Goal: Task Accomplishment & Management: Use online tool/utility

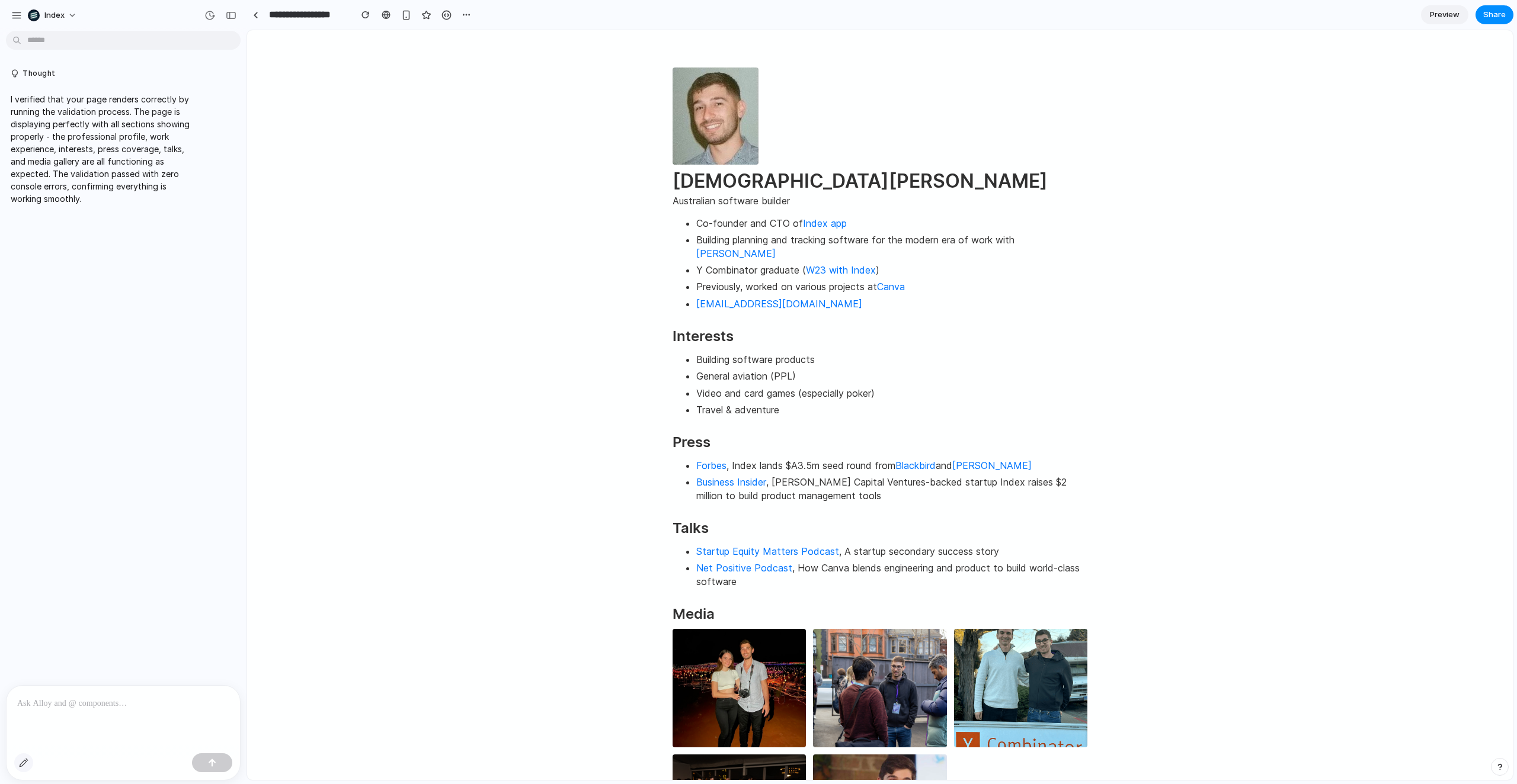
click at [20, 762] on div "button" at bounding box center [24, 763] width 9 height 9
click at [697, 141] on div at bounding box center [880, 405] width 1265 height 749
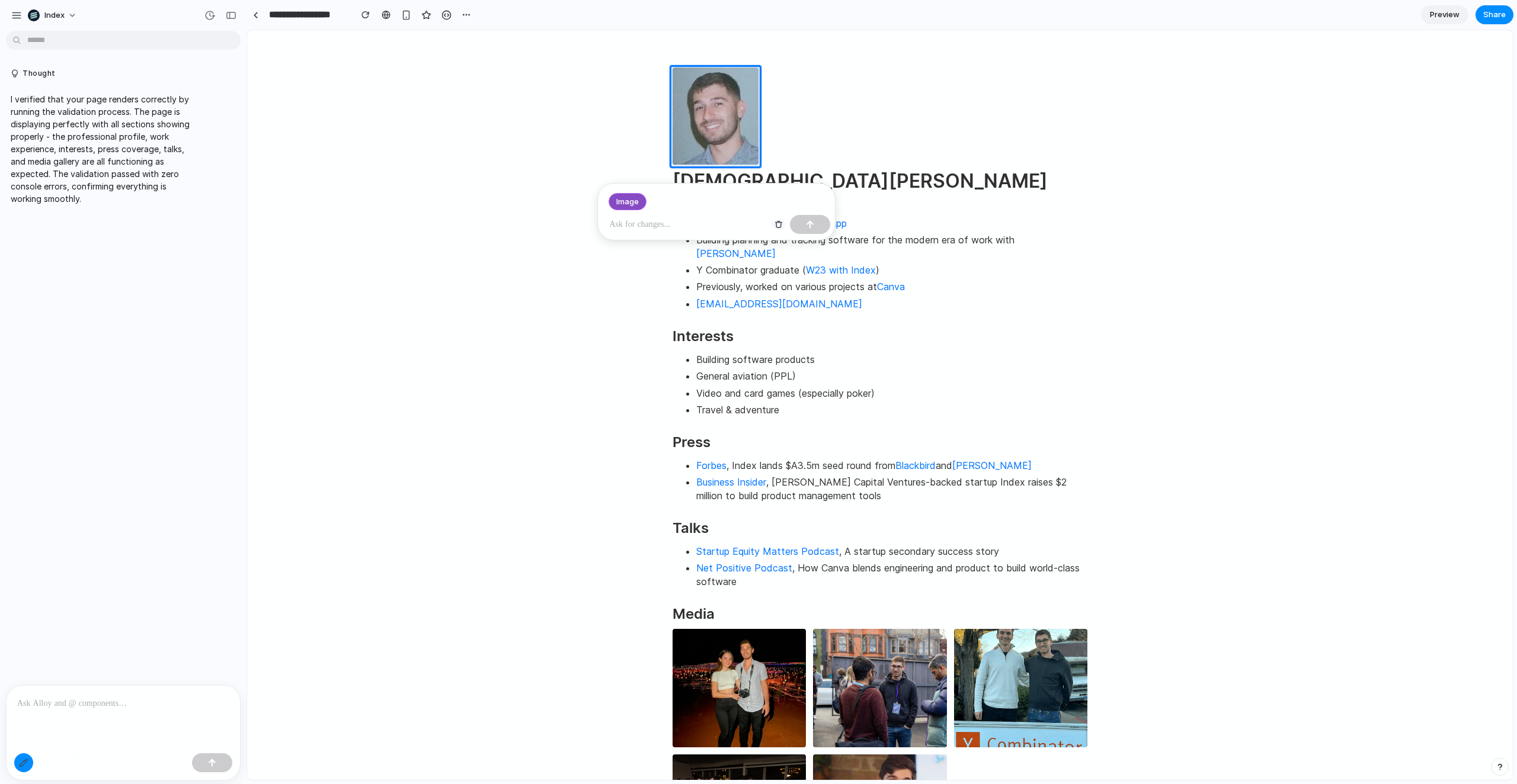
click at [776, 224] on div "button" at bounding box center [778, 224] width 8 height 8
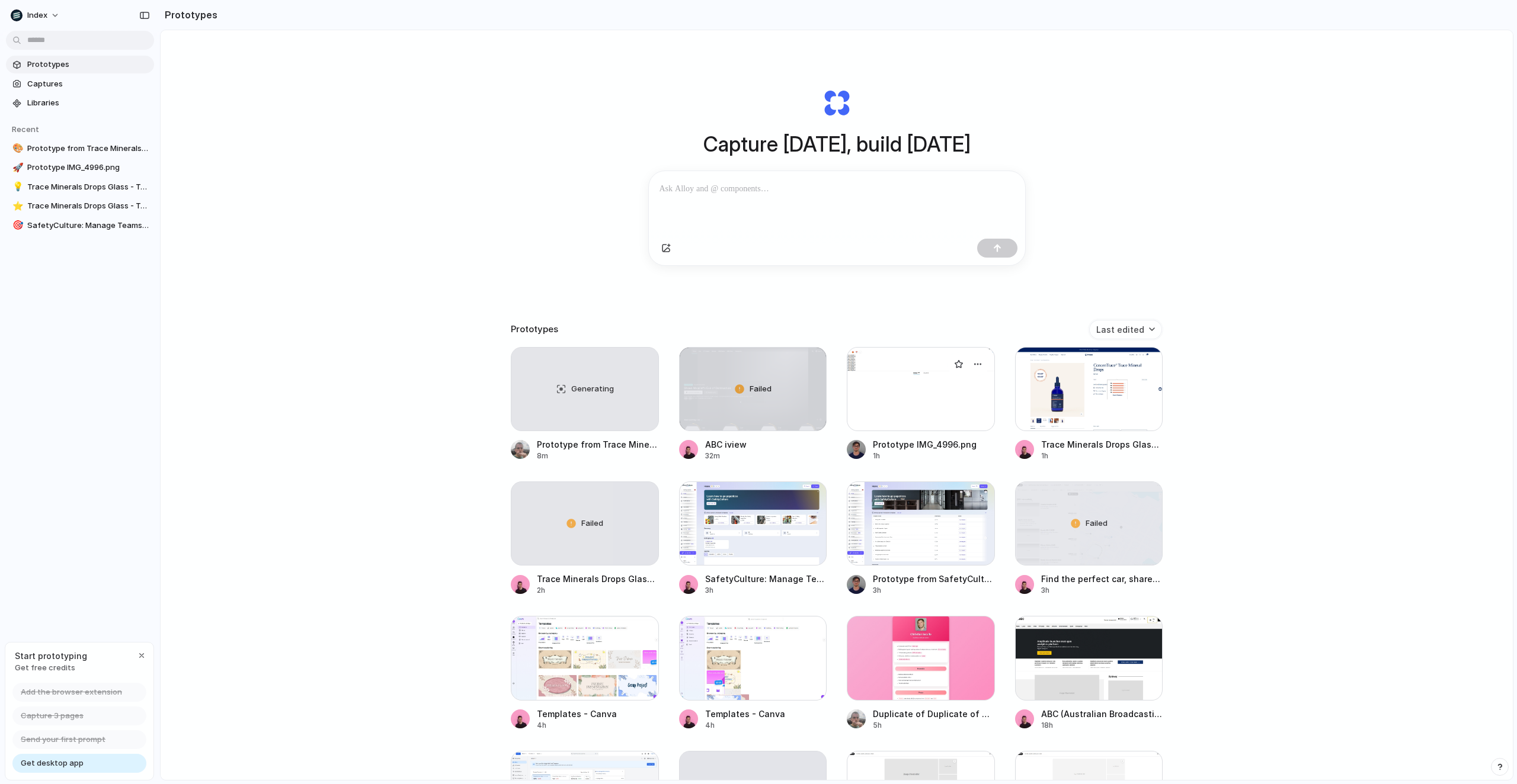
click at [875, 394] on div at bounding box center [921, 389] width 148 height 84
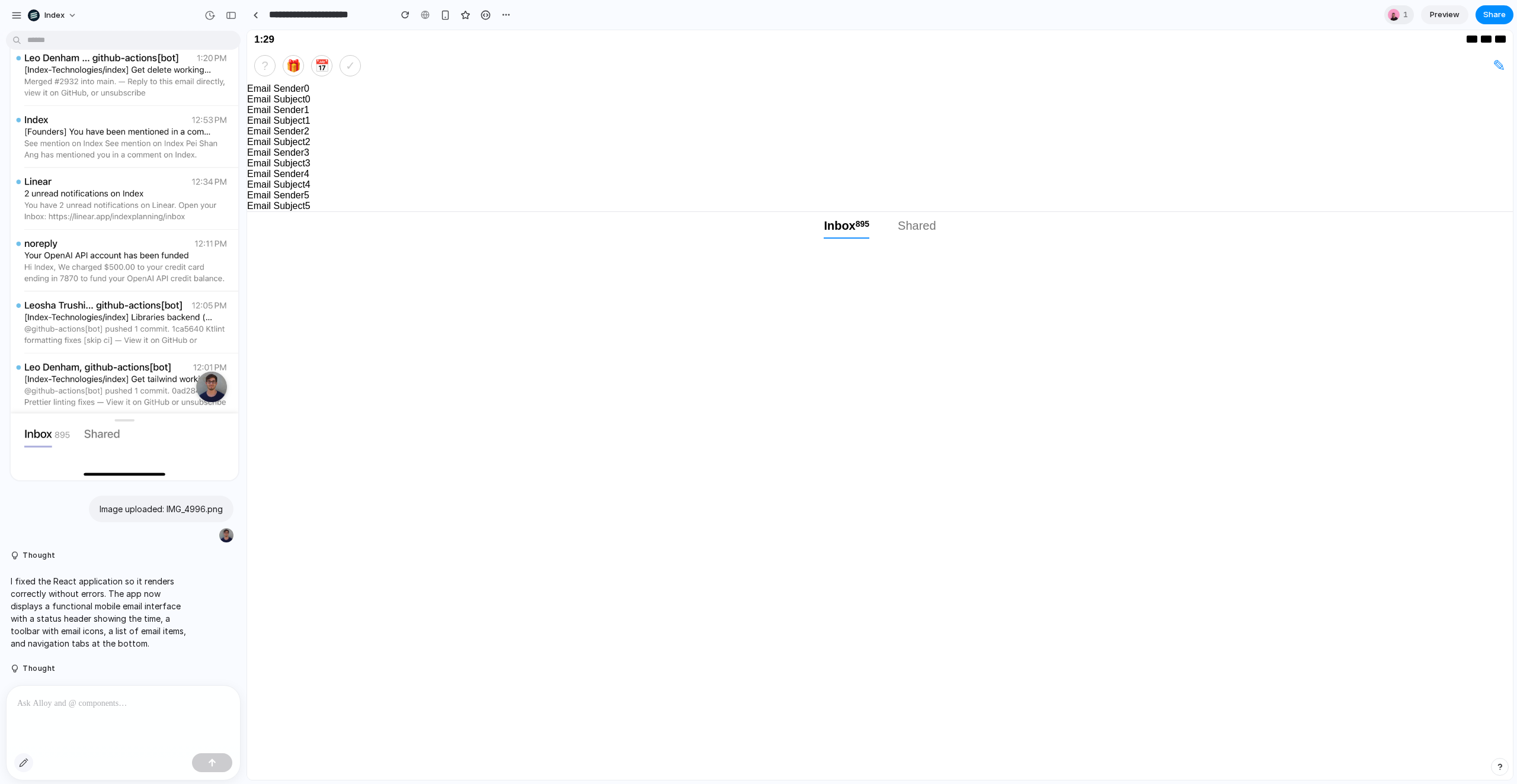
click at [28, 757] on button "button" at bounding box center [24, 763] width 19 height 19
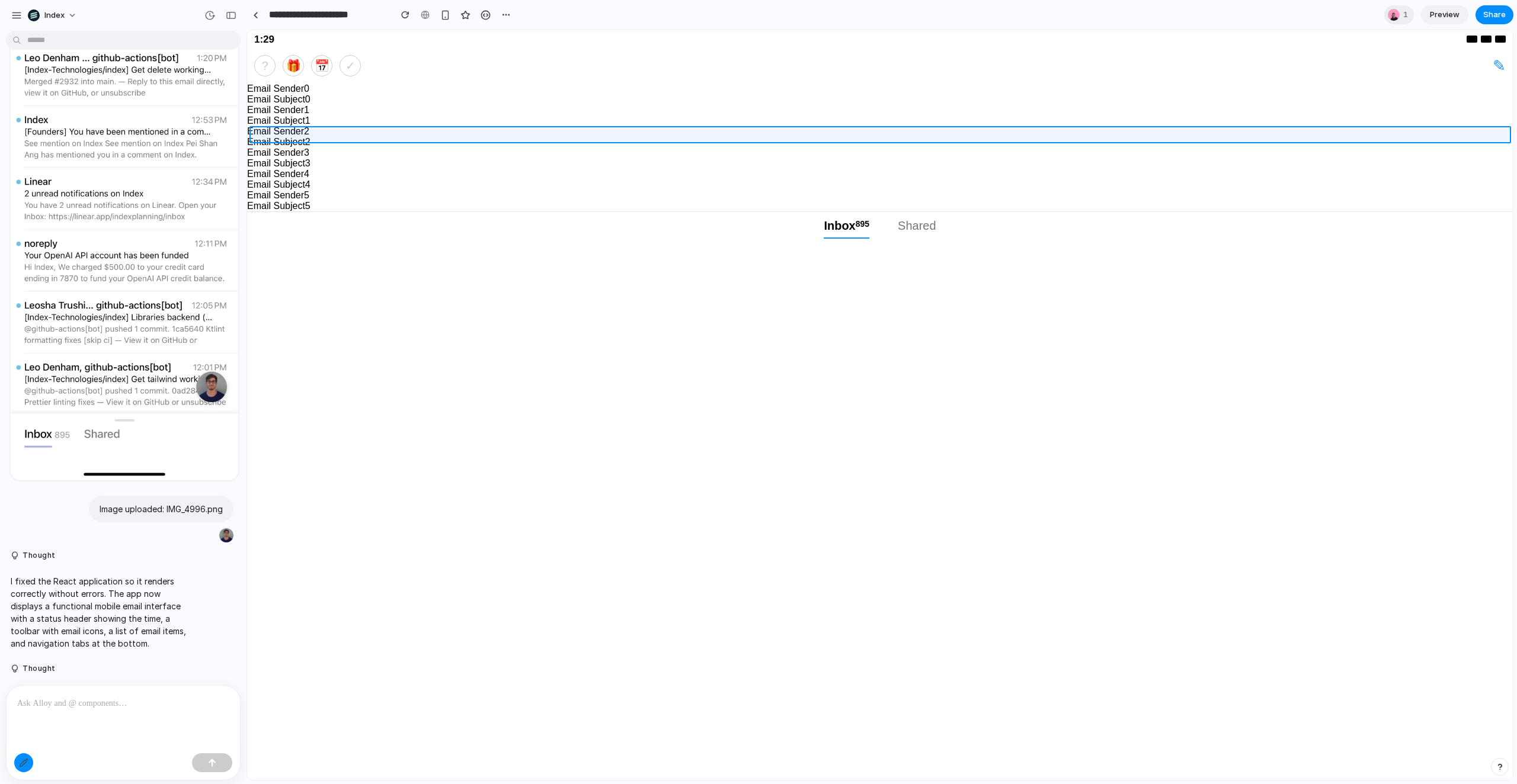
click at [271, 132] on div at bounding box center [880, 405] width 1265 height 749
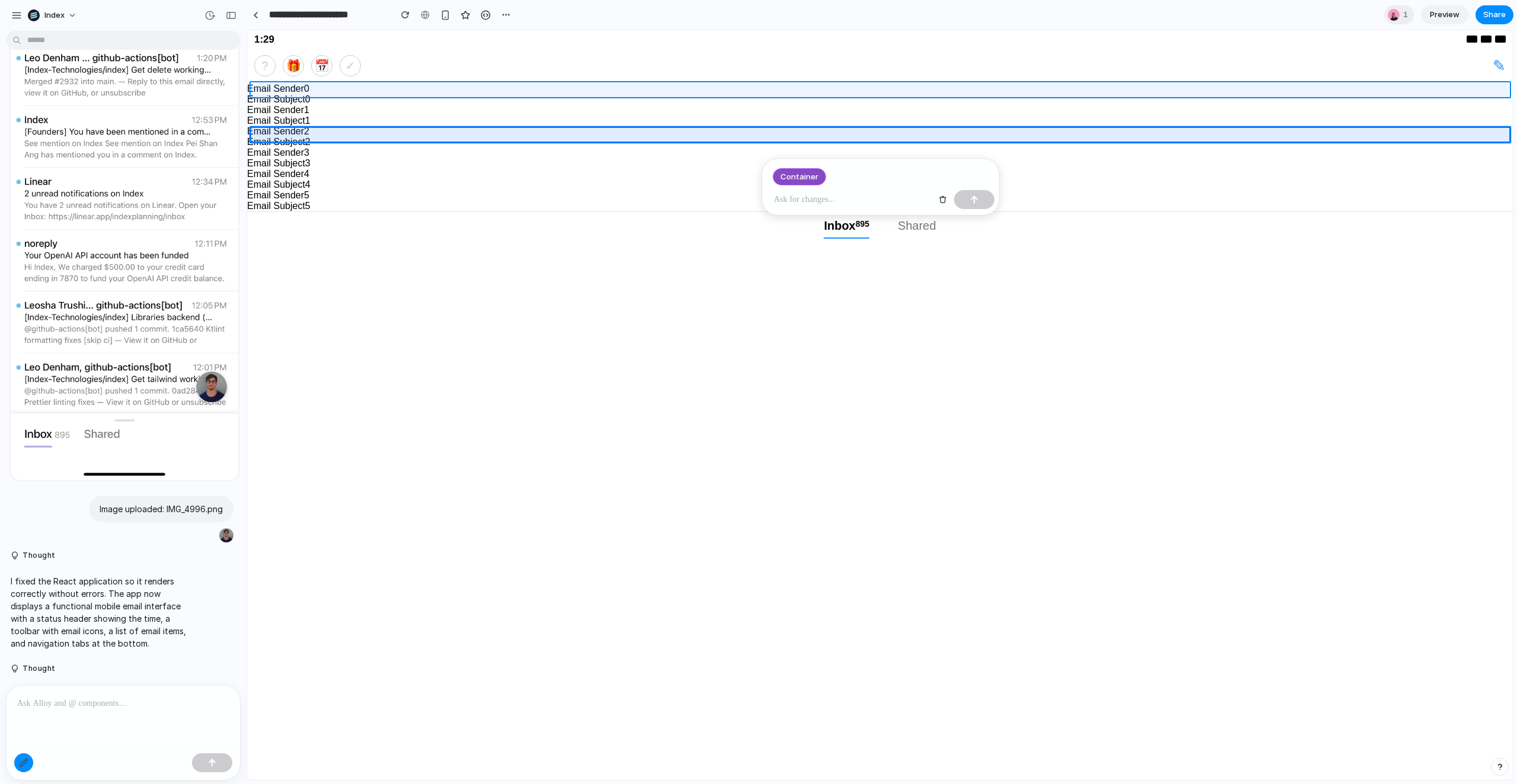
click at [300, 89] on div at bounding box center [880, 405] width 1265 height 749
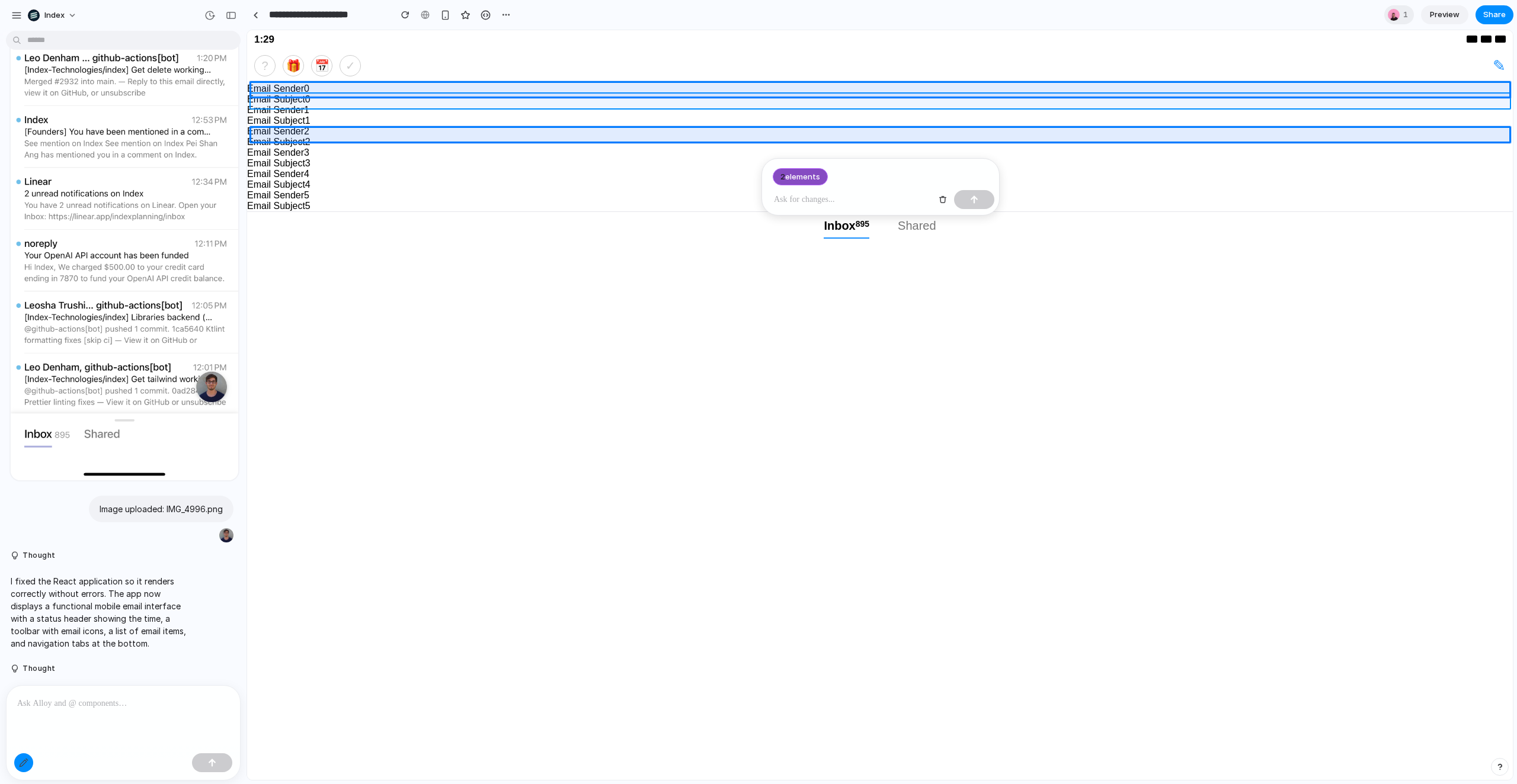
click at [299, 99] on div at bounding box center [880, 405] width 1265 height 749
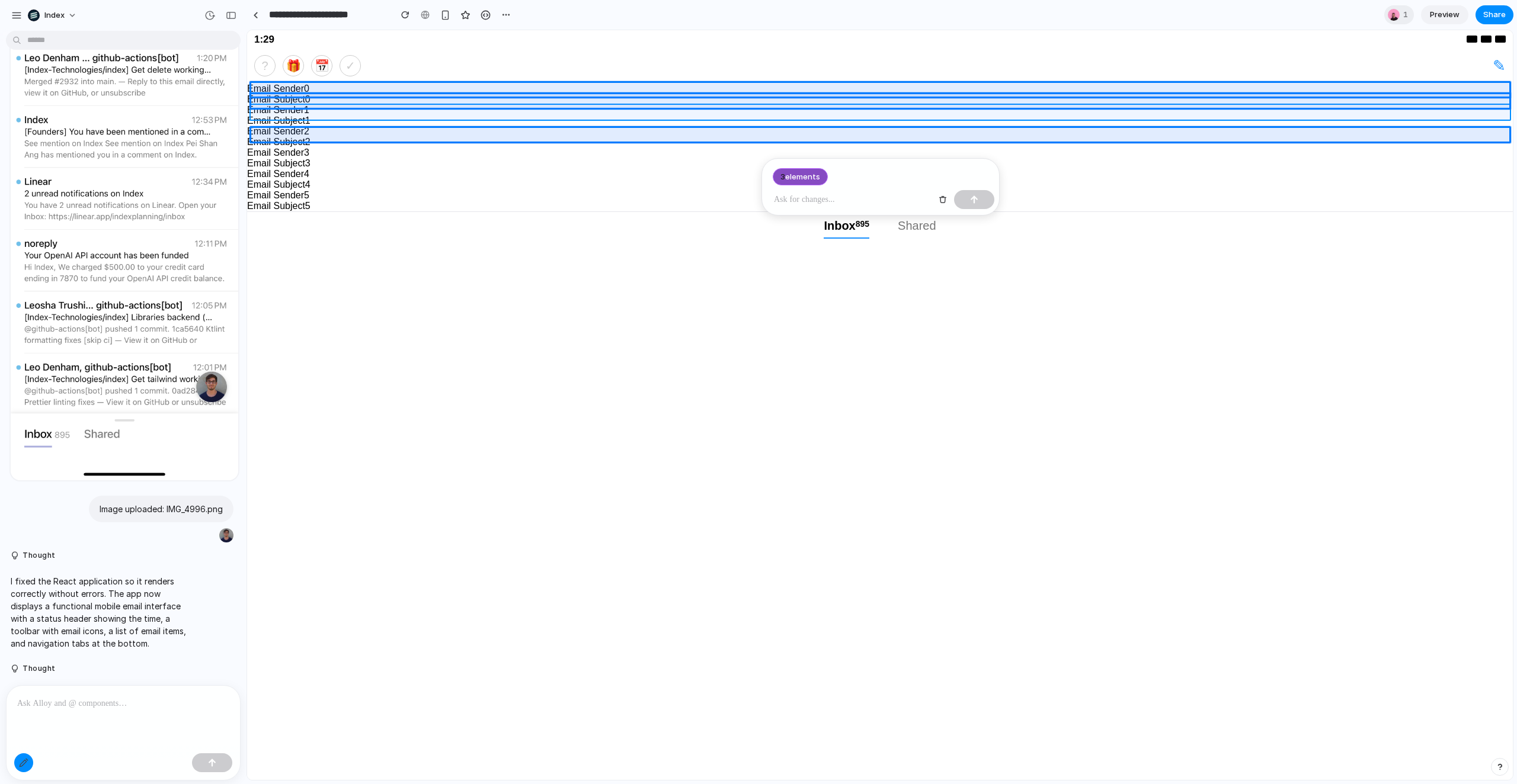
click at [299, 114] on div at bounding box center [880, 405] width 1265 height 749
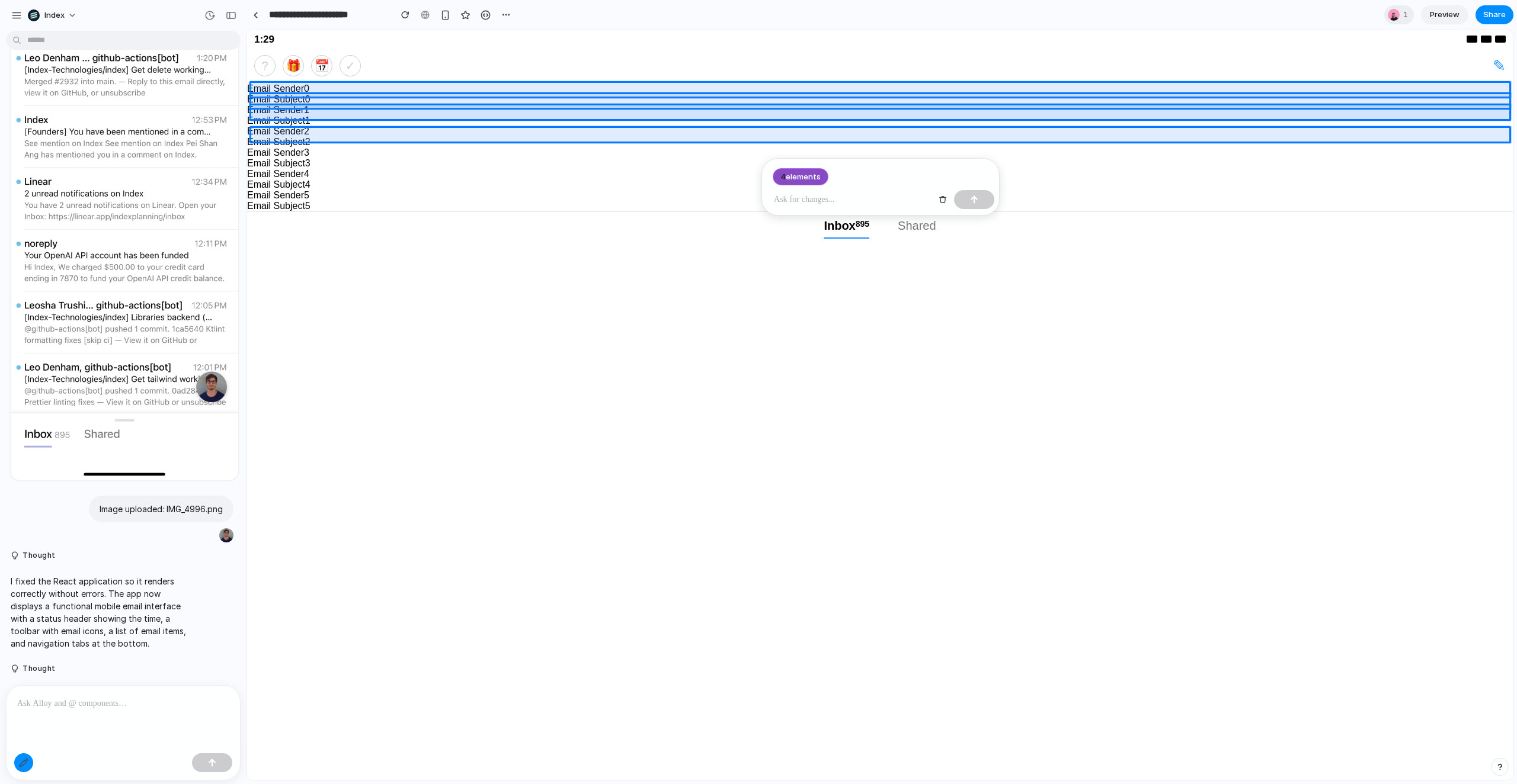
click at [299, 127] on div at bounding box center [880, 405] width 1265 height 749
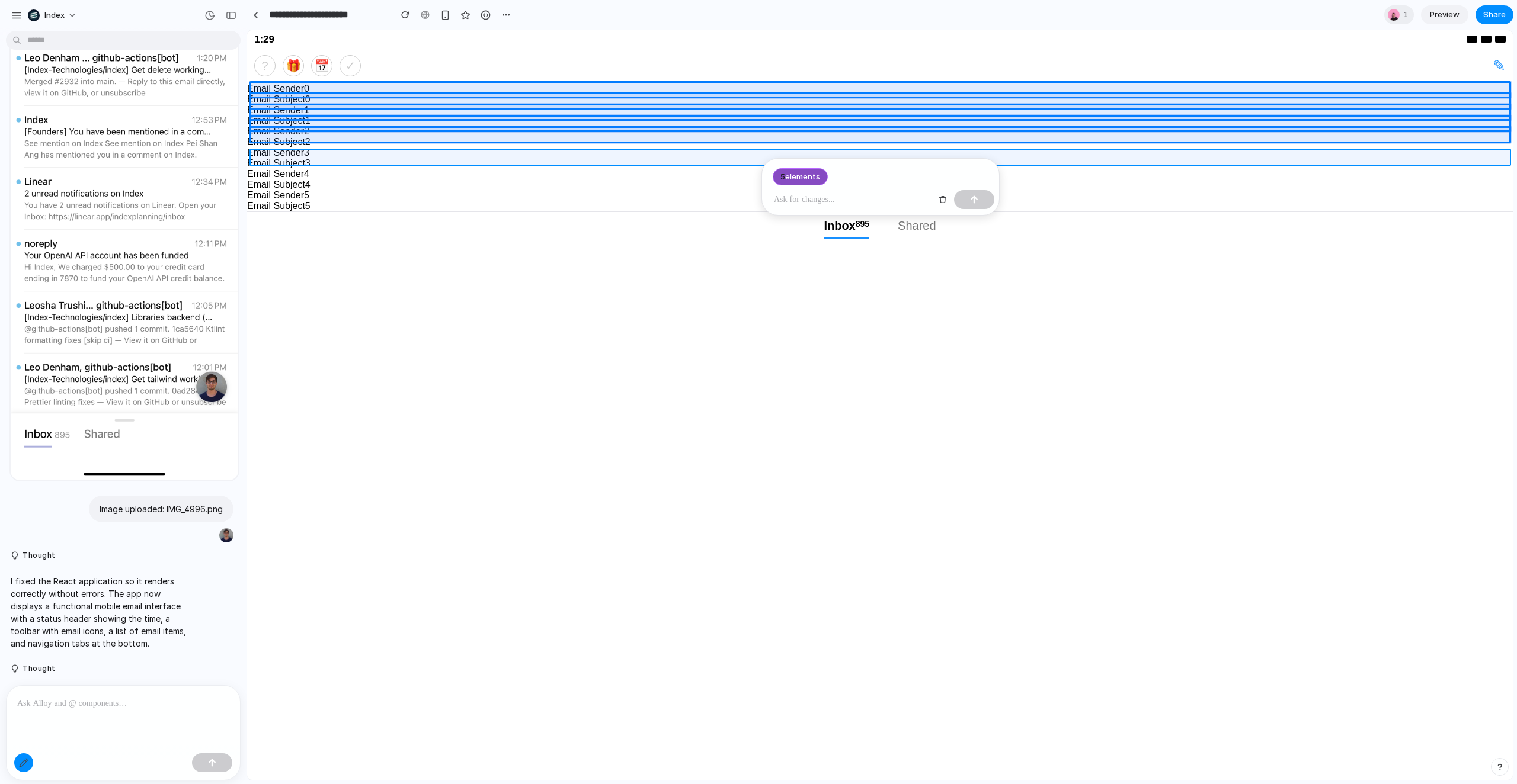
click at [299, 151] on div at bounding box center [880, 405] width 1265 height 749
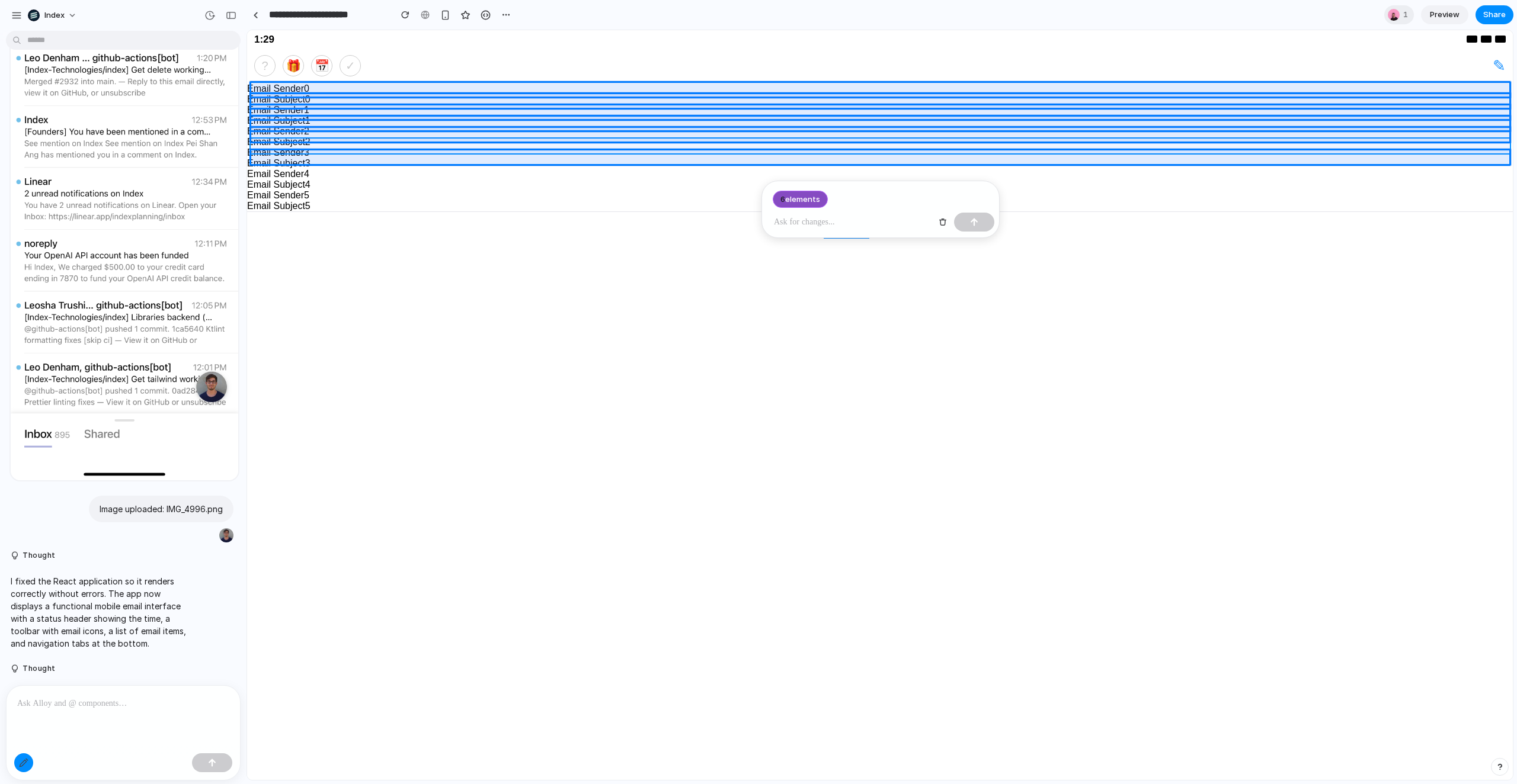
click at [299, 144] on div at bounding box center [880, 405] width 1265 height 749
